Goal: Task Accomplishment & Management: Use online tool/utility

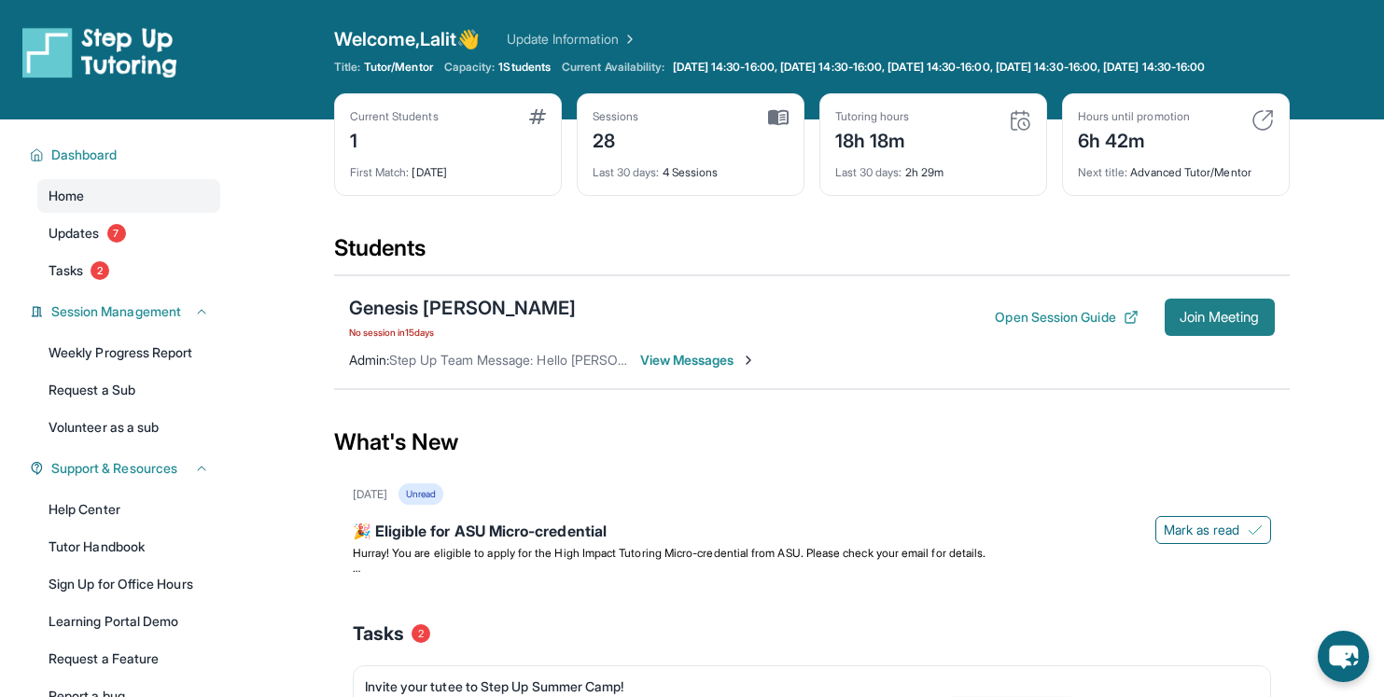
click at [1212, 323] on span "Join Meeting" at bounding box center [1219, 317] width 80 height 11
